Goal: Information Seeking & Learning: Learn about a topic

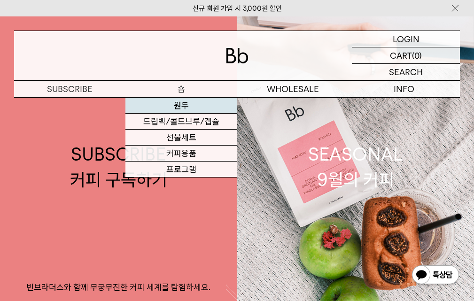
click at [177, 105] on link "원두" at bounding box center [181, 106] width 111 height 16
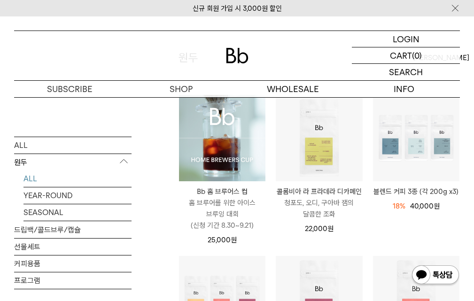
scroll to position [94, 0]
click at [411, 193] on p "블렌드 커피 3종 (각 200g x3)" at bounding box center [416, 191] width 87 height 11
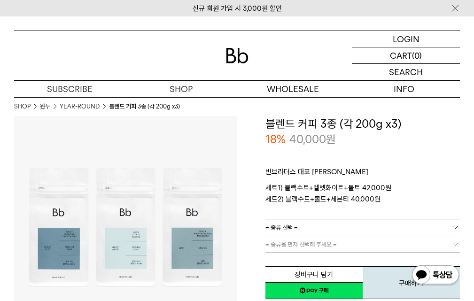
scroll to position [47, 0]
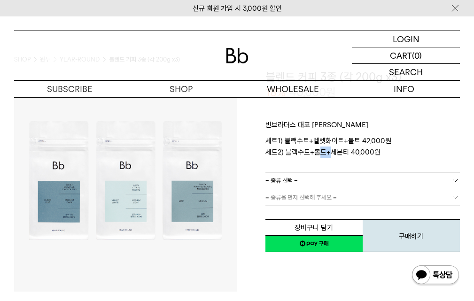
drag, startPoint x: 314, startPoint y: 150, endPoint x: 327, endPoint y: 150, distance: 12.7
click at [327, 150] on p "세트1) 블랙수트+벨벳화이트+몰트 42,000원 세트2) 블랙수트+몰트+세븐티 40,000원" at bounding box center [363, 146] width 195 height 23
click at [358, 149] on p "세트1) 블랙수트+벨벳화이트+몰트 42,000원 세트2) 블랙수트+몰트+세븐티 40,000원" at bounding box center [363, 146] width 195 height 23
drag, startPoint x: 324, startPoint y: 155, endPoint x: 286, endPoint y: 156, distance: 38.1
click at [286, 156] on p "세트1) 블랙수트+벨벳화이트+몰트 42,000원 세트2) 블랙수트+몰트+세븐티 40,000원" at bounding box center [363, 146] width 195 height 23
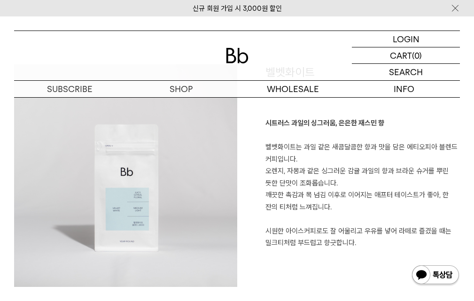
scroll to position [1223, 0]
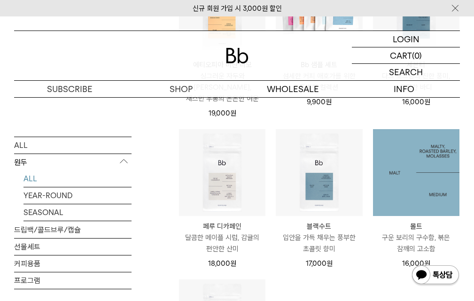
scroll to position [564, 0]
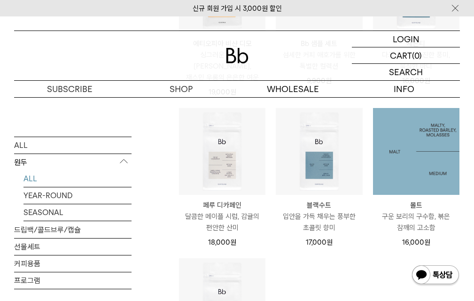
click at [420, 154] on img at bounding box center [416, 151] width 87 height 87
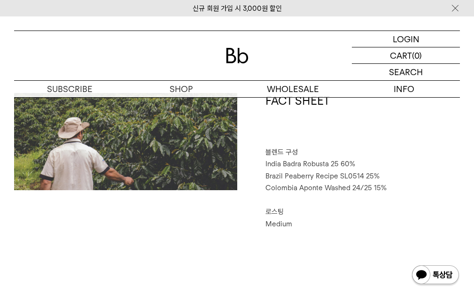
scroll to position [376, 0]
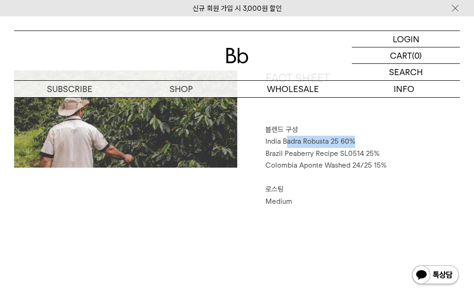
drag, startPoint x: 289, startPoint y: 143, endPoint x: 358, endPoint y: 142, distance: 69.6
click at [358, 142] on p "India Badra Robusta 25 60%" at bounding box center [363, 142] width 195 height 12
click at [386, 146] on p "India Badra Robusta 25 60%" at bounding box center [363, 142] width 195 height 12
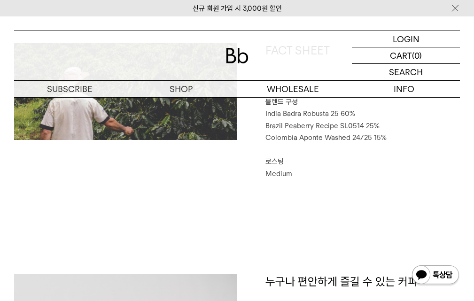
scroll to position [329, 0]
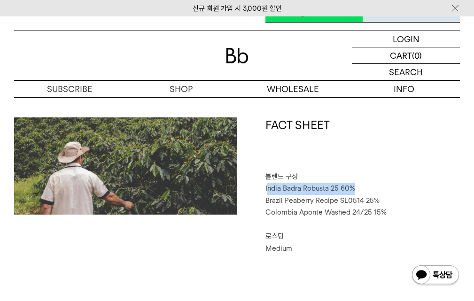
drag, startPoint x: 267, startPoint y: 189, endPoint x: 362, endPoint y: 191, distance: 95.0
click at [362, 191] on p "India Badra Robusta 25 60%" at bounding box center [363, 189] width 195 height 12
click at [366, 184] on p "India Badra Robusta 25 60%" at bounding box center [363, 189] width 195 height 12
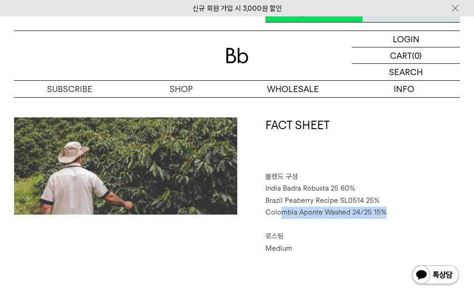
drag, startPoint x: 383, startPoint y: 209, endPoint x: 279, endPoint y: 209, distance: 104.4
click at [279, 209] on span "Colombia Aponte Washed 24/25 15%" at bounding box center [326, 212] width 121 height 8
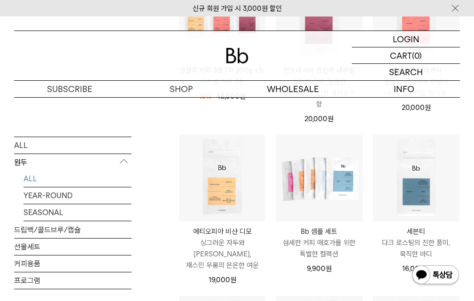
scroll to position [423, 0]
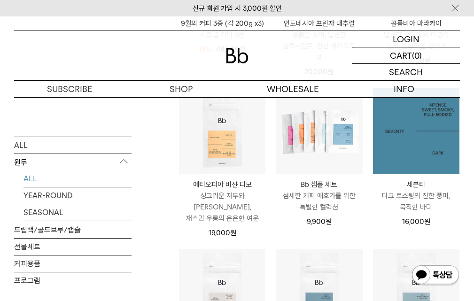
click at [417, 154] on img at bounding box center [416, 131] width 87 height 87
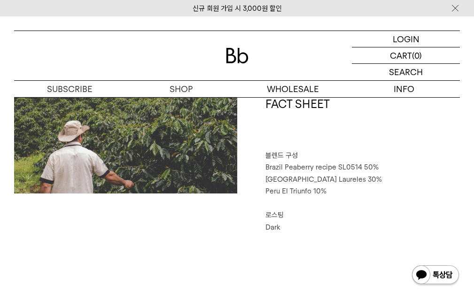
scroll to position [329, 0]
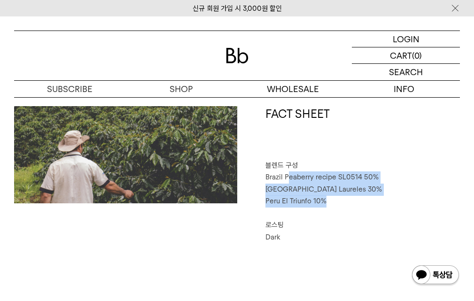
drag, startPoint x: 332, startPoint y: 198, endPoint x: 290, endPoint y: 183, distance: 45.1
click at [290, 183] on div "FACT SHEET 블렌드 구성 Brazil Peaberry recipe SL0514 50% Colombia Laureles 30% Peru …" at bounding box center [348, 174] width 223 height 137
click at [337, 204] on p "Peru El Triunfo 10%" at bounding box center [363, 202] width 195 height 12
drag, startPoint x: 331, startPoint y: 204, endPoint x: 270, endPoint y: 177, distance: 66.3
click at [270, 177] on div "FACT SHEET 블렌드 구성 Brazil Peaberry recipe SL0514 50% Colombia Laureles 30% Peru …" at bounding box center [348, 174] width 223 height 137
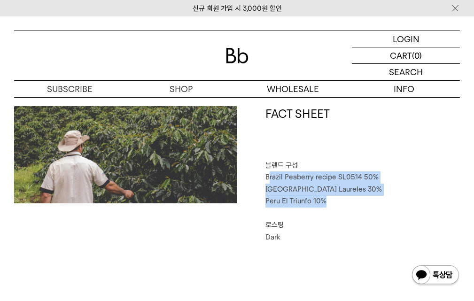
click at [339, 201] on p "Peru El Triunfo 10%" at bounding box center [363, 202] width 195 height 12
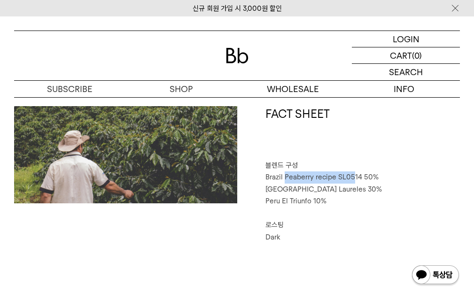
drag, startPoint x: 285, startPoint y: 176, endPoint x: 353, endPoint y: 175, distance: 67.7
click at [353, 175] on span "Brazil Peaberry recipe SL0514 50%" at bounding box center [322, 177] width 113 height 8
drag, startPoint x: 269, startPoint y: 198, endPoint x: 296, endPoint y: 201, distance: 27.8
click at [296, 201] on span "Peru El Triunfo 10%" at bounding box center [296, 201] width 61 height 8
click at [311, 202] on span "Peru El Triunfo 10%" at bounding box center [296, 201] width 61 height 8
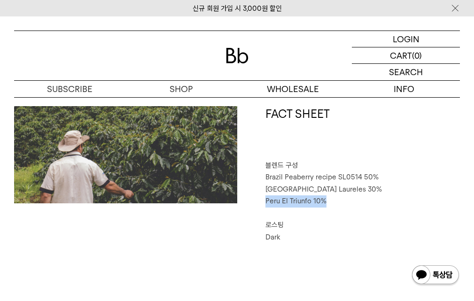
drag, startPoint x: 266, startPoint y: 202, endPoint x: 327, endPoint y: 202, distance: 60.7
click at [327, 202] on p "Peru El Triunfo 10%" at bounding box center [363, 202] width 195 height 12
click at [337, 202] on p "Peru El Triunfo 10%" at bounding box center [363, 202] width 195 height 12
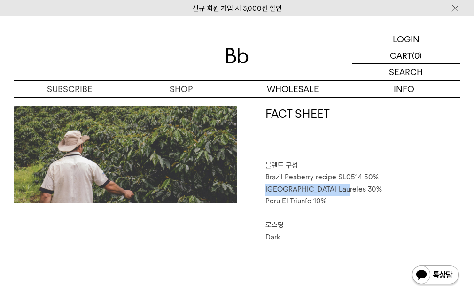
drag, startPoint x: 266, startPoint y: 190, endPoint x: 342, endPoint y: 189, distance: 76.6
click at [342, 189] on p "Colombia Laureles 30%" at bounding box center [363, 190] width 195 height 12
click at [346, 190] on p "Colombia Laureles 30%" at bounding box center [363, 190] width 195 height 12
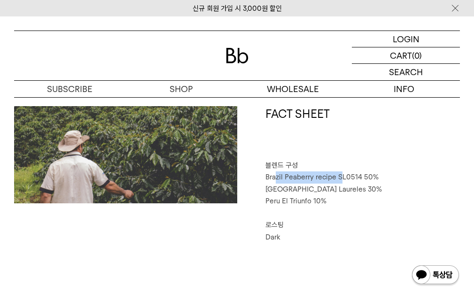
drag, startPoint x: 277, startPoint y: 177, endPoint x: 342, endPoint y: 177, distance: 65.4
click at [342, 177] on span "Brazil Peaberry recipe SL0514 50%" at bounding box center [322, 177] width 113 height 8
click at [389, 211] on p "⠀" at bounding box center [363, 214] width 195 height 12
drag, startPoint x: 283, startPoint y: 178, endPoint x: 326, endPoint y: 178, distance: 43.7
click at [326, 178] on span "Brazil Peaberry recipe SL0514 50%" at bounding box center [322, 177] width 113 height 8
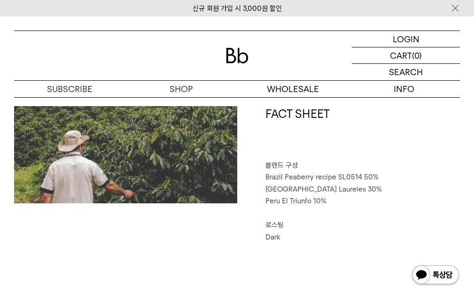
click at [382, 208] on p "⠀" at bounding box center [363, 214] width 195 height 12
drag, startPoint x: 294, startPoint y: 177, endPoint x: 317, endPoint y: 177, distance: 23.0
click at [317, 177] on span "Brazil Peaberry recipe SL0514 50%" at bounding box center [322, 177] width 113 height 8
click at [391, 205] on p "Peru El Triunfo 10%" at bounding box center [363, 202] width 195 height 12
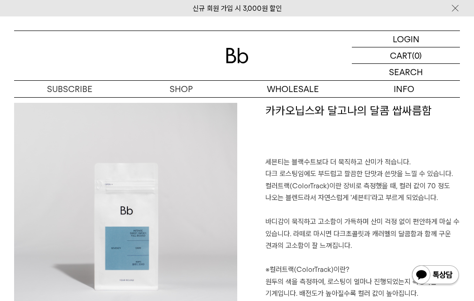
scroll to position [564, 0]
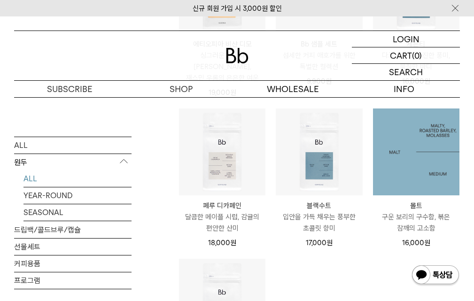
scroll to position [564, 0]
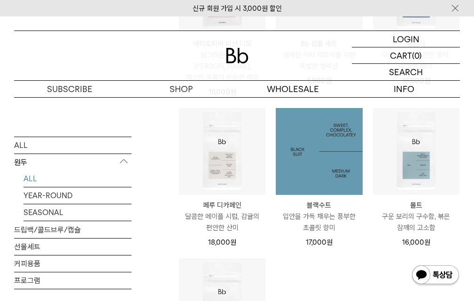
click at [310, 166] on img at bounding box center [319, 151] width 87 height 87
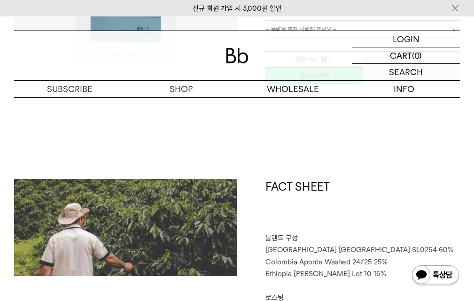
scroll to position [376, 0]
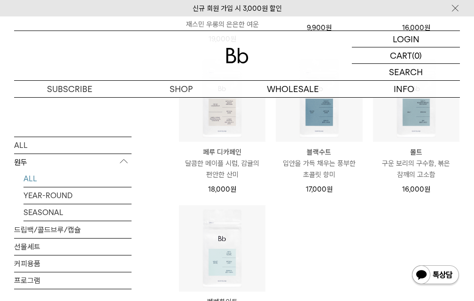
scroll to position [705, 0]
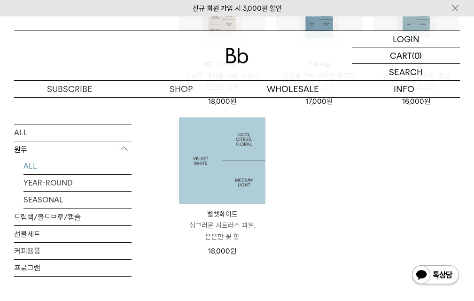
click at [228, 176] on img at bounding box center [222, 161] width 87 height 87
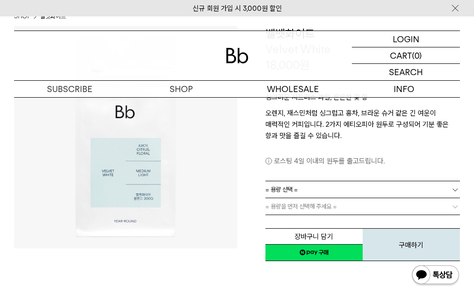
scroll to position [94, 0]
